Goal: Information Seeking & Learning: Learn about a topic

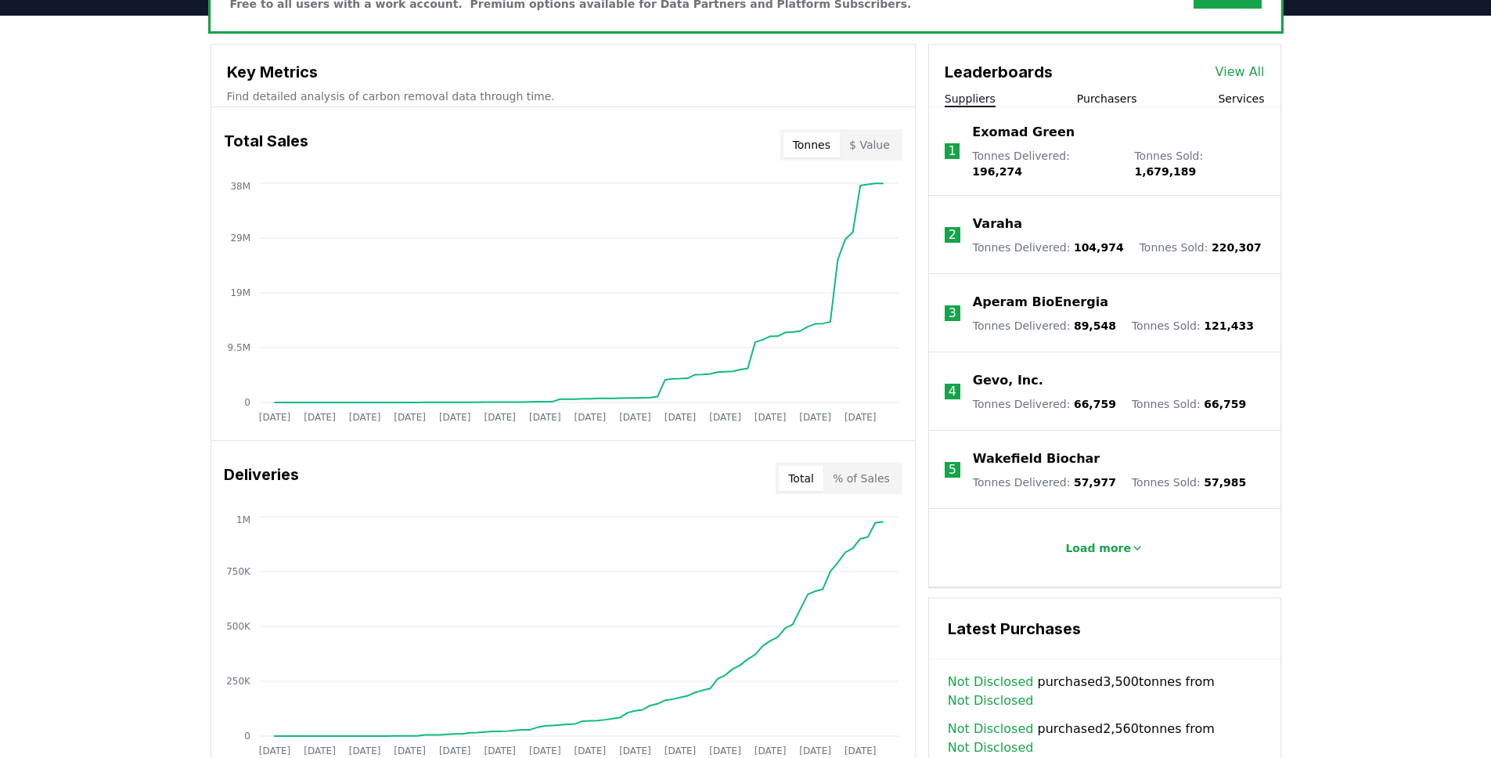
scroll to position [580, 0]
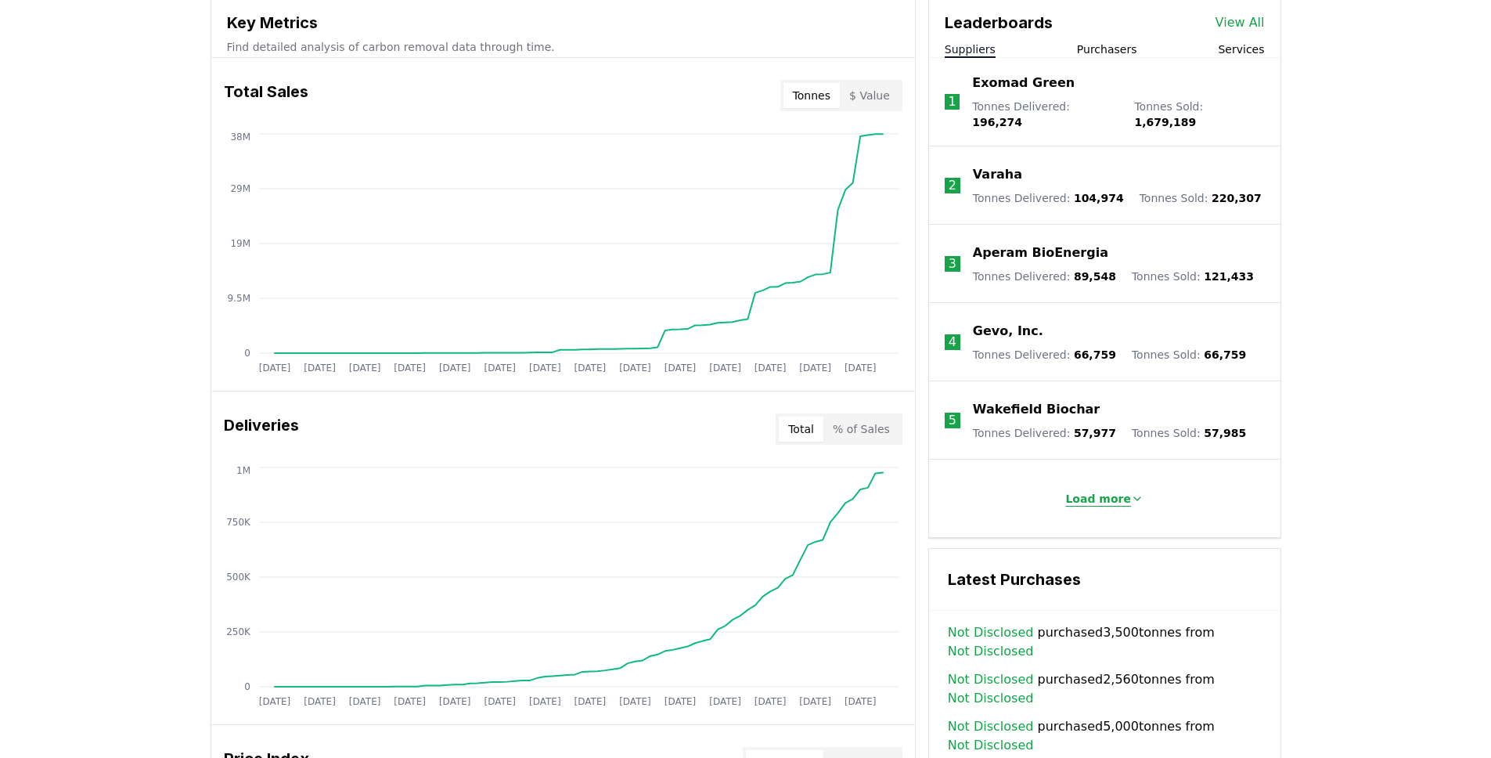
click at [1085, 491] on p "Load more" at bounding box center [1098, 499] width 66 height 16
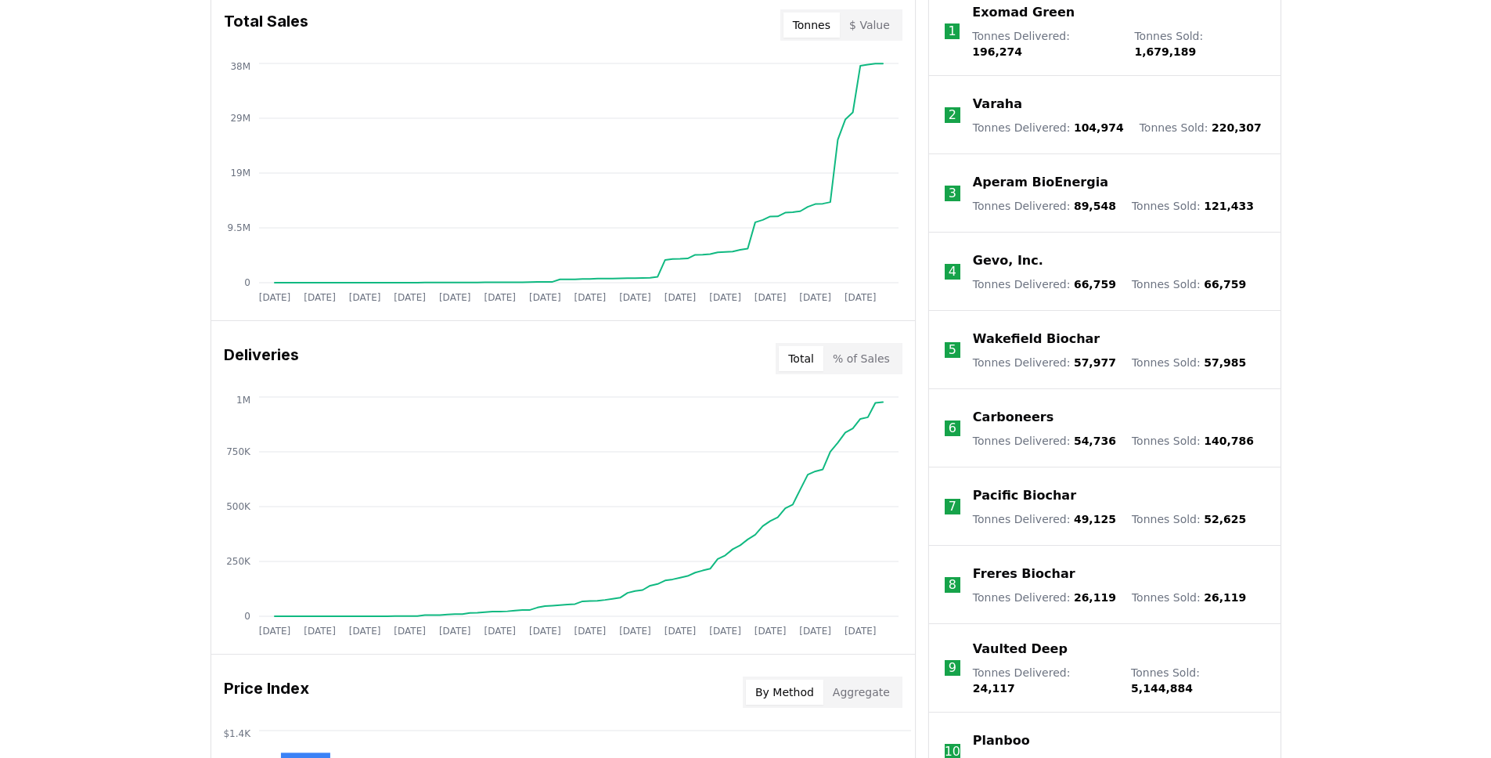
scroll to position [459, 0]
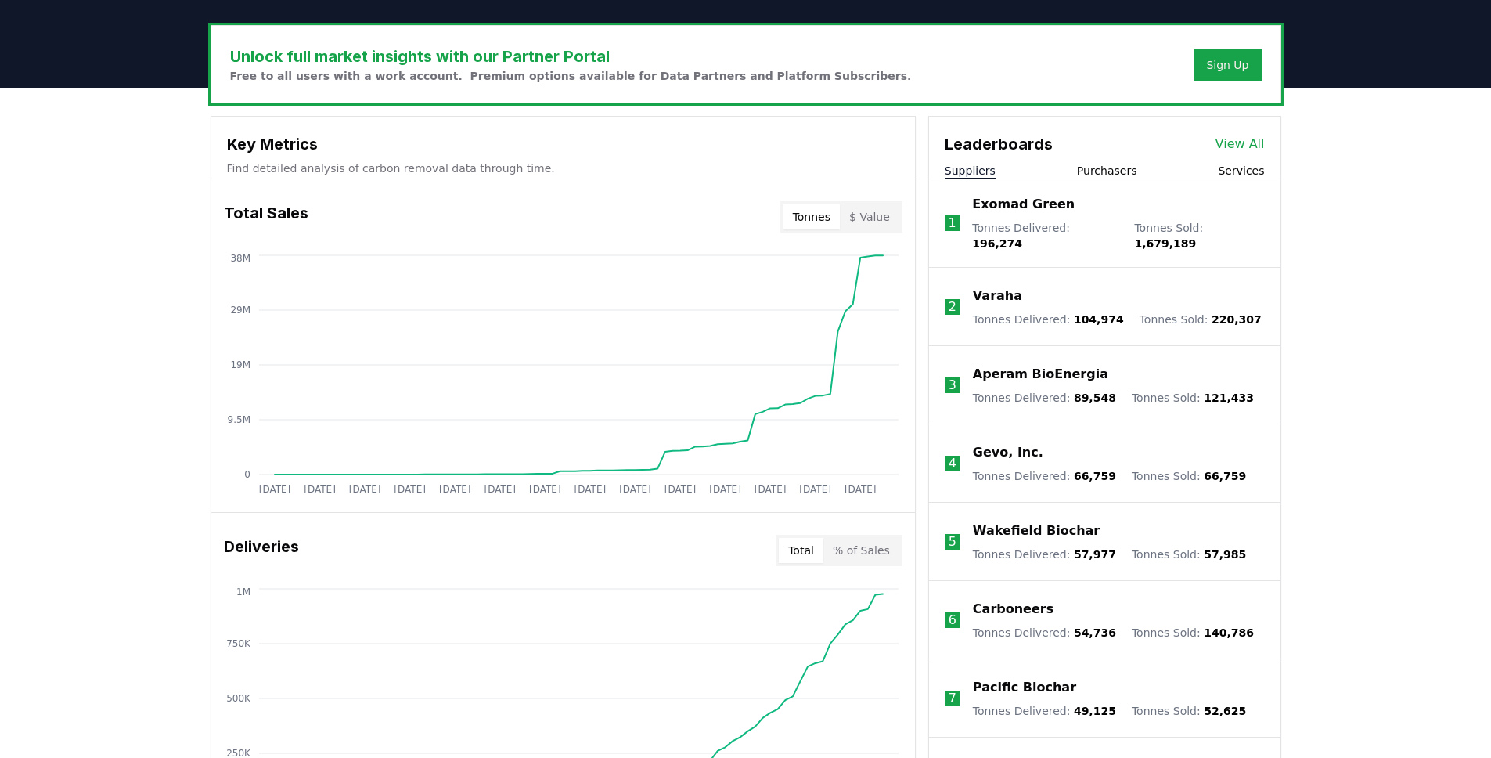
click at [1244, 135] on link "View All" at bounding box center [1239, 144] width 49 height 19
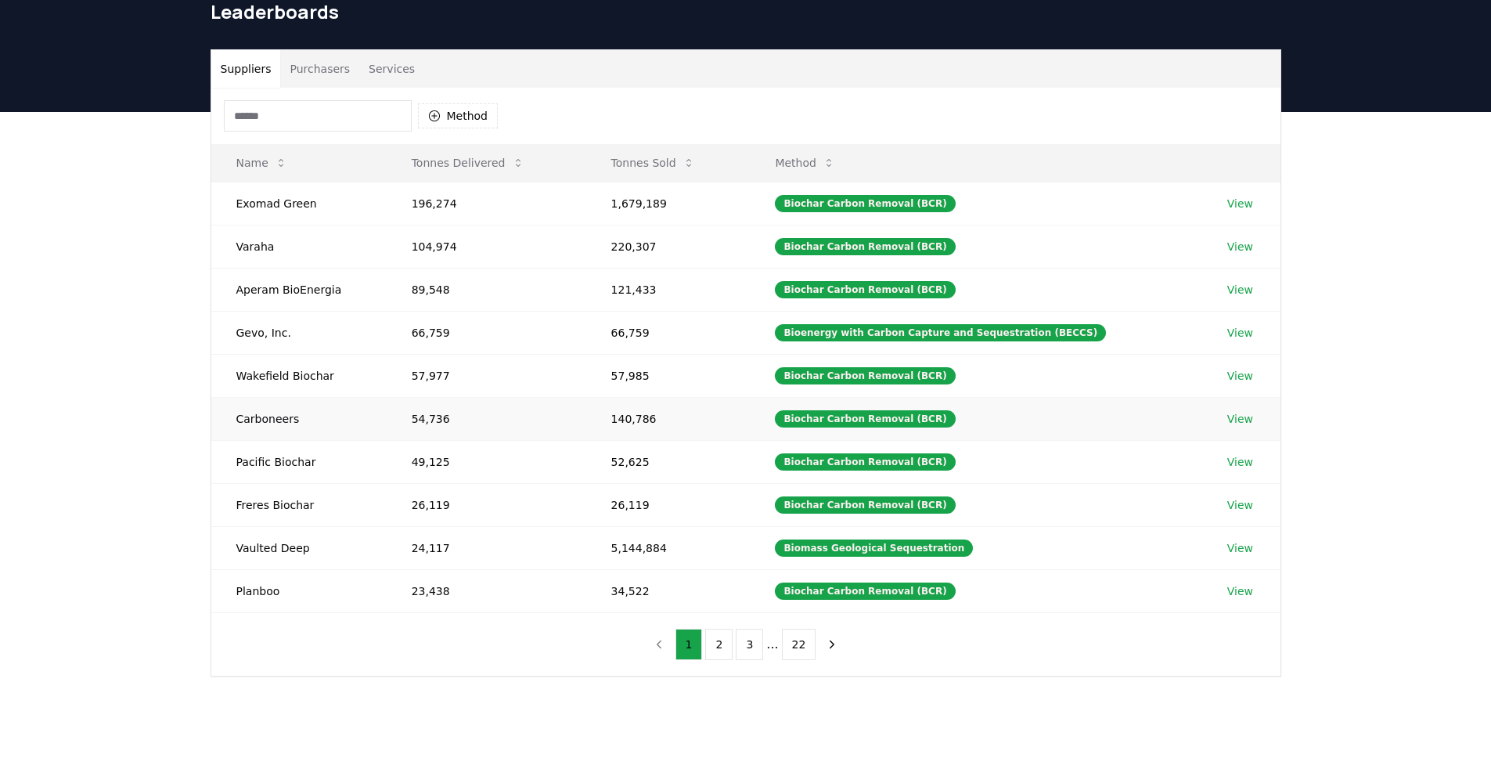
scroll to position [61, 0]
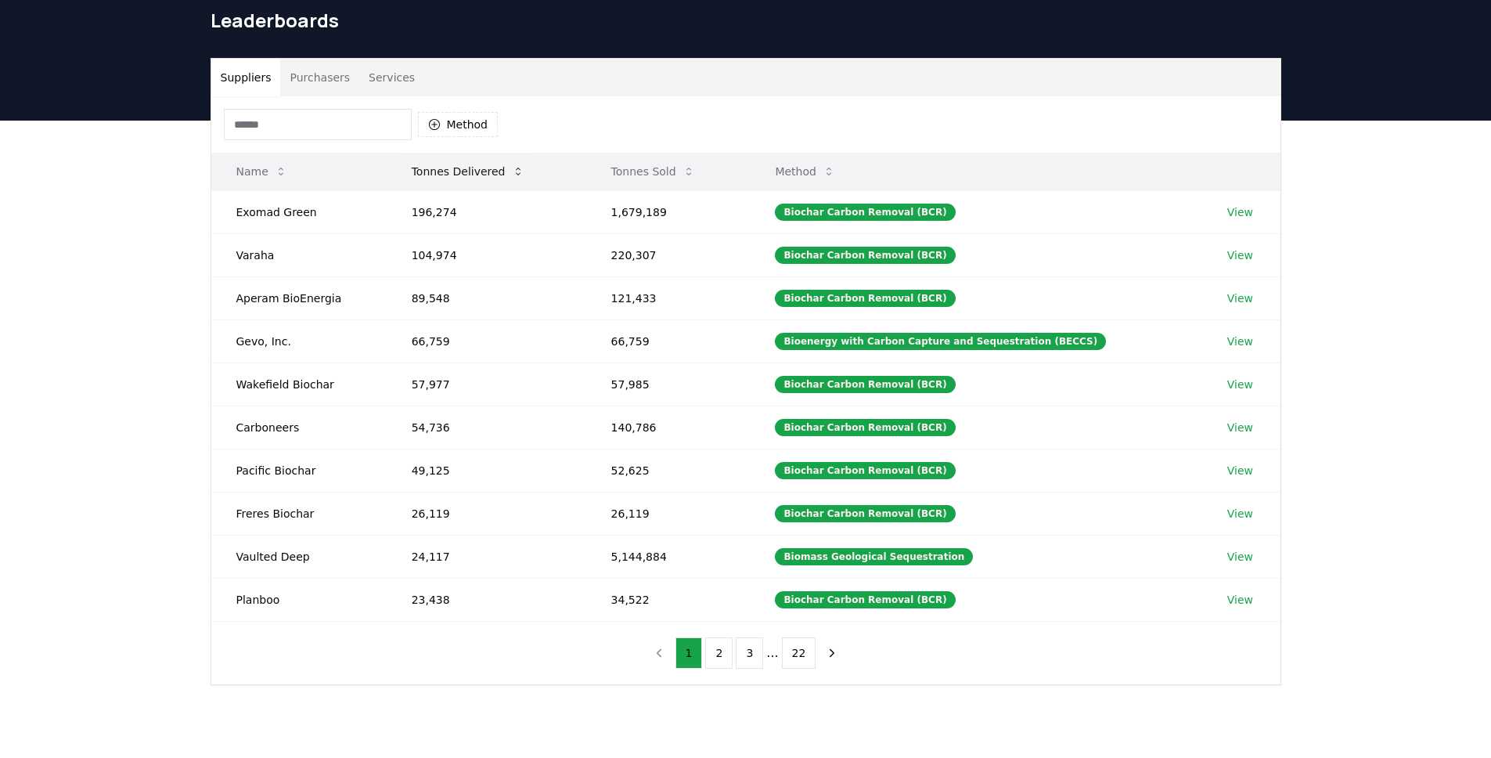
click at [474, 175] on button "Tonnes Delivered" at bounding box center [468, 171] width 138 height 31
click at [728, 658] on button "2" at bounding box center [718, 652] width 27 height 31
click at [724, 643] on button "2" at bounding box center [718, 652] width 27 height 31
click at [841, 652] on button "next page" at bounding box center [832, 652] width 27 height 31
click at [721, 658] on button "2" at bounding box center [718, 652] width 27 height 31
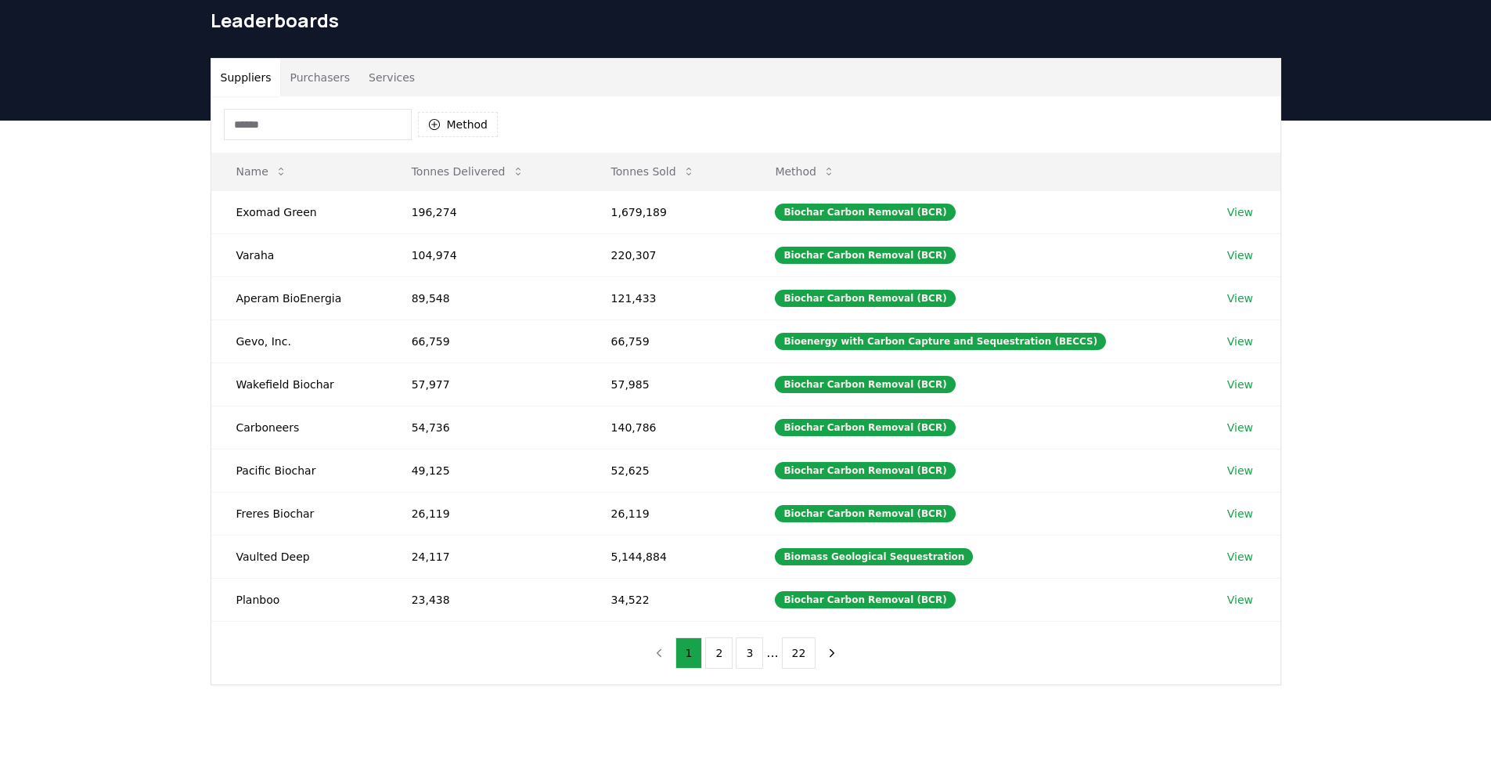
click at [1423, 275] on div "Suppliers Purchasers Services Method Name Tonnes Delivered Tonnes Sold Method E…" at bounding box center [745, 434] width 1491 height 627
